Goal: Task Accomplishment & Management: Complete application form

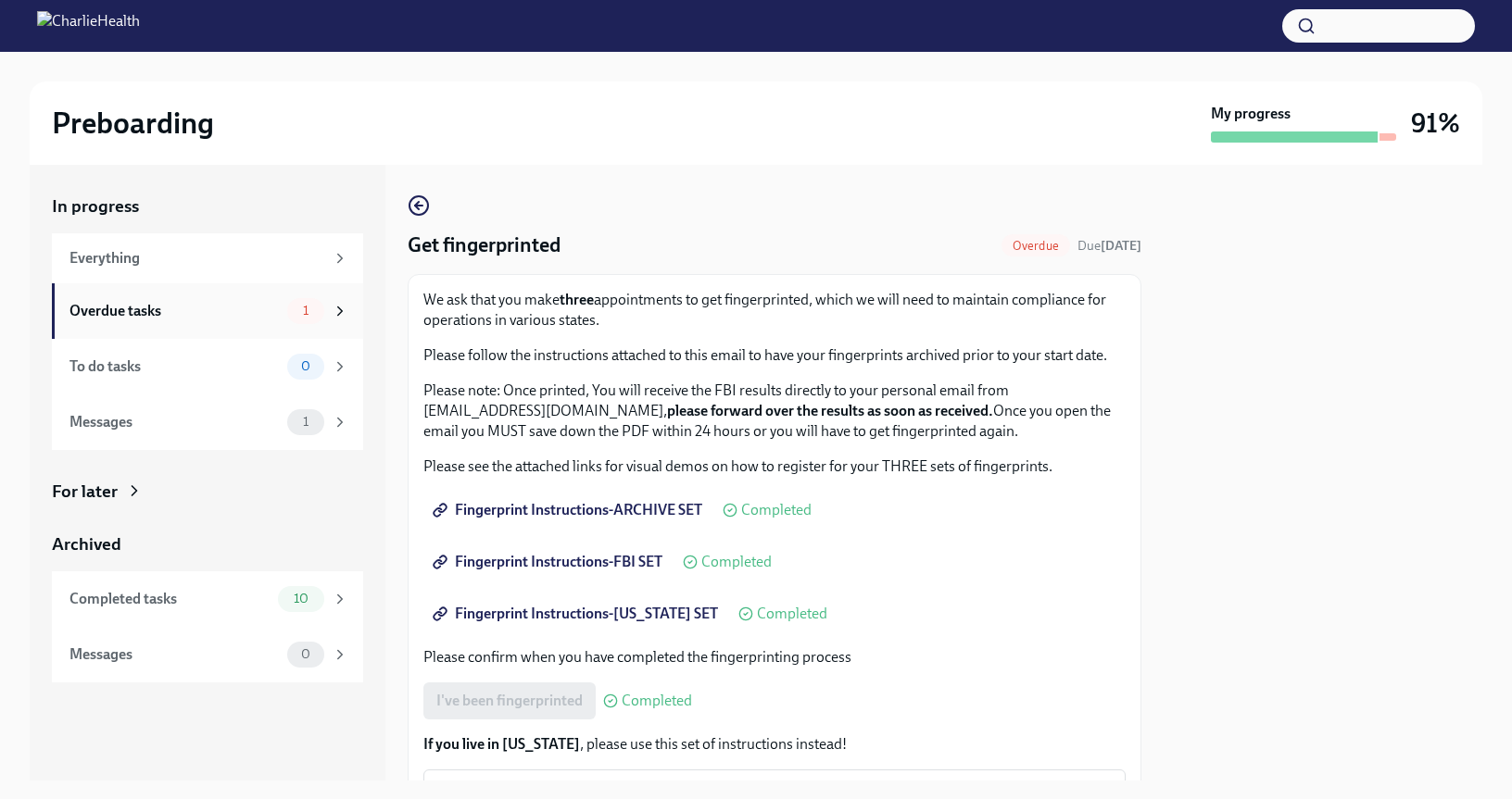
click at [243, 316] on div "Overdue tasks" at bounding box center [173, 311] width 210 height 21
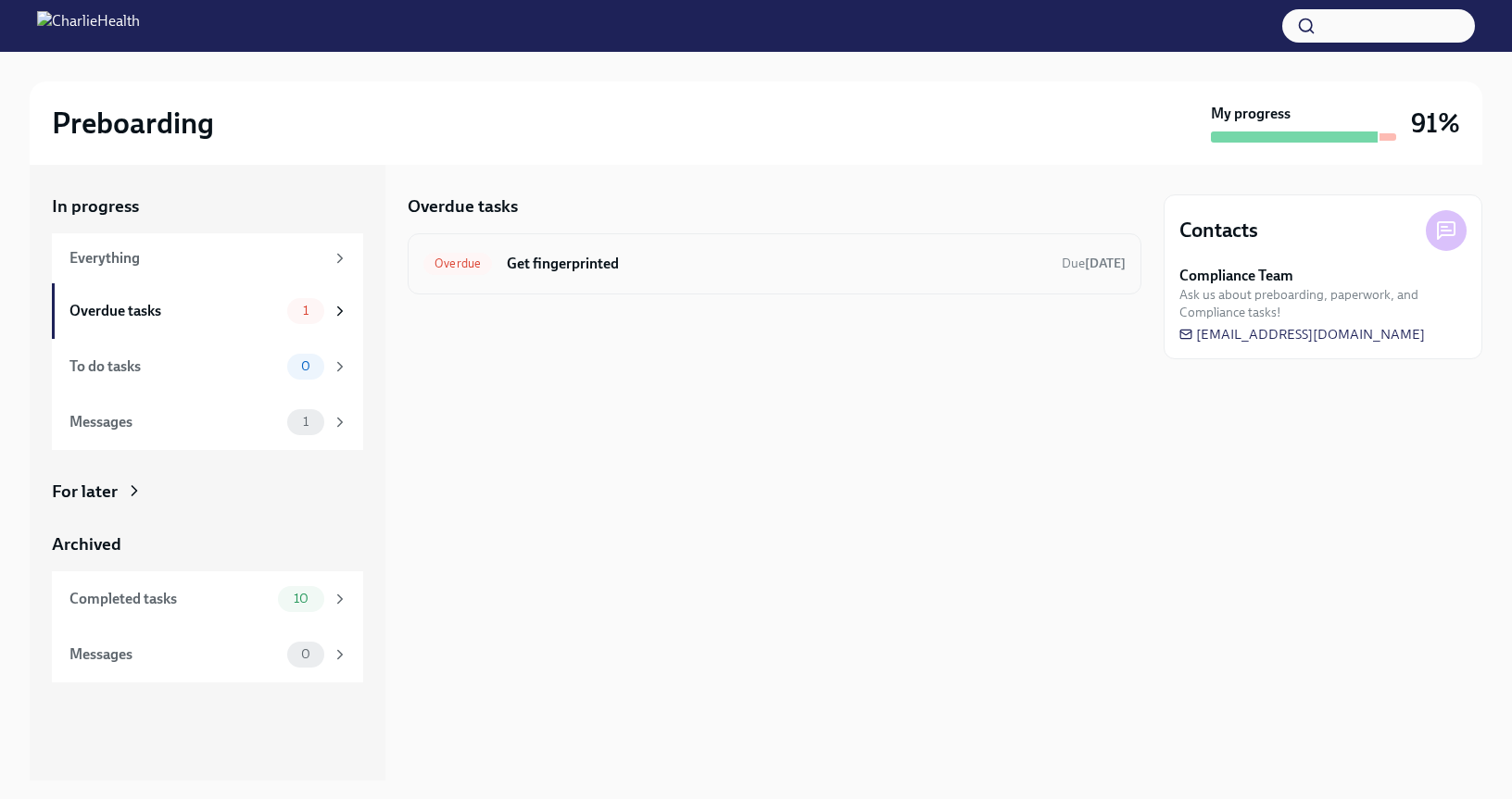
click at [775, 272] on h6 "Get fingerprinted" at bounding box center [776, 264] width 540 height 21
